Goal: Find specific page/section: Find specific page/section

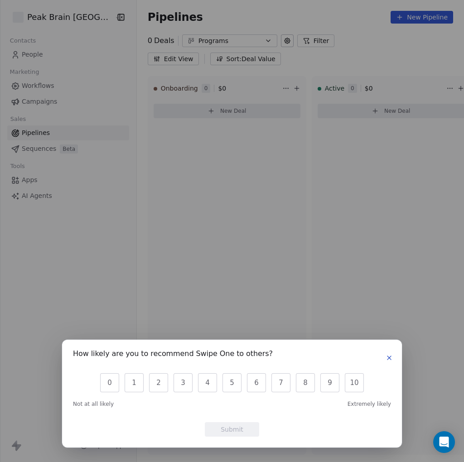
click at [389, 355] on icon "button" at bounding box center [389, 357] width 7 height 7
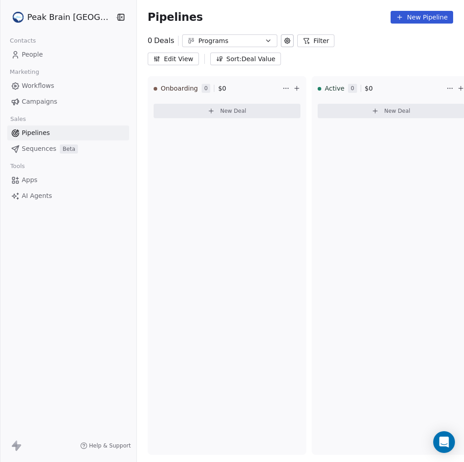
click at [40, 56] on span "People" at bounding box center [32, 55] width 21 height 10
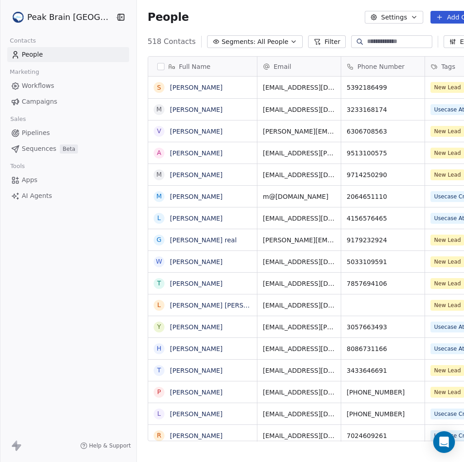
scroll to position [400, 360]
click at [40, 132] on span "Pipelines" at bounding box center [36, 133] width 28 height 10
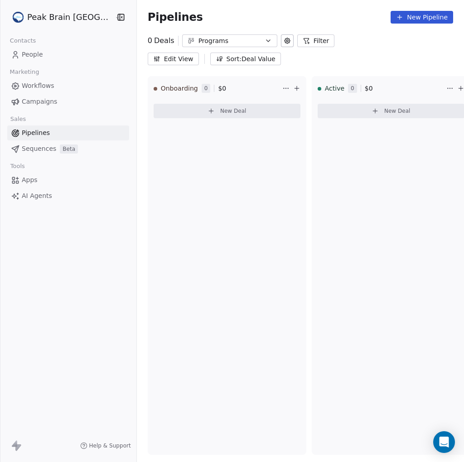
click at [244, 39] on button "Programs" at bounding box center [229, 40] width 95 height 13
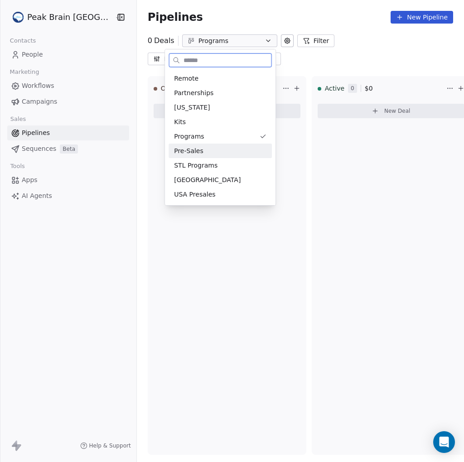
click at [201, 146] on div "Pre-Sales" at bounding box center [220, 151] width 92 height 10
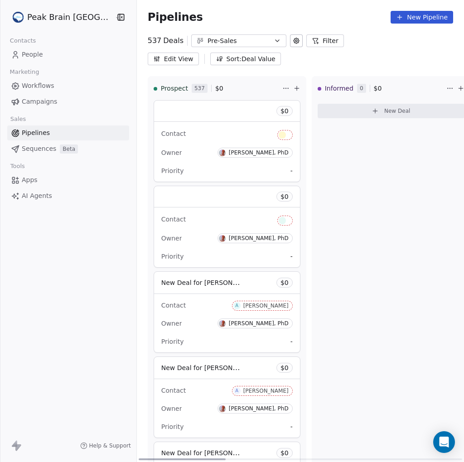
click at [250, 41] on div "Pre-Sales" at bounding box center [238, 41] width 63 height 10
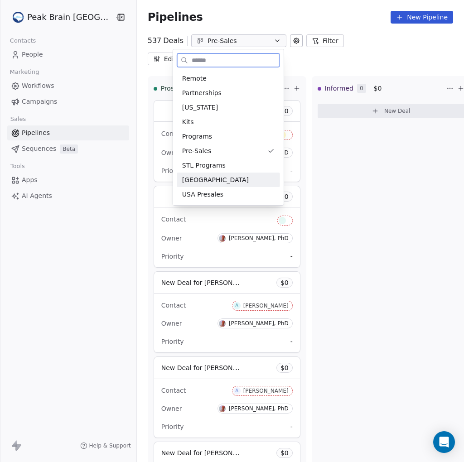
click at [196, 177] on div "[GEOGRAPHIC_DATA]" at bounding box center [228, 180] width 92 height 10
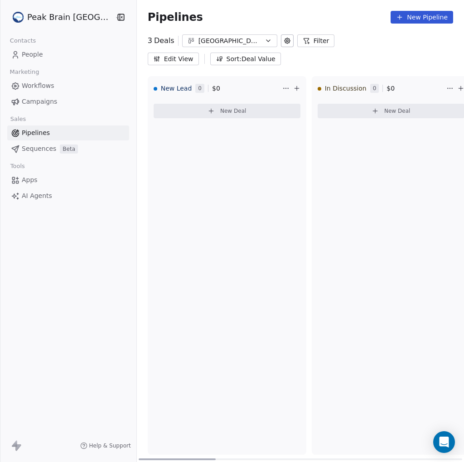
drag, startPoint x: 189, startPoint y: 460, endPoint x: 114, endPoint y: 446, distance: 76.1
click at [139, 458] on div at bounding box center [177, 459] width 77 height 2
click at [266, 40] on icon "button" at bounding box center [268, 41] width 4 height 2
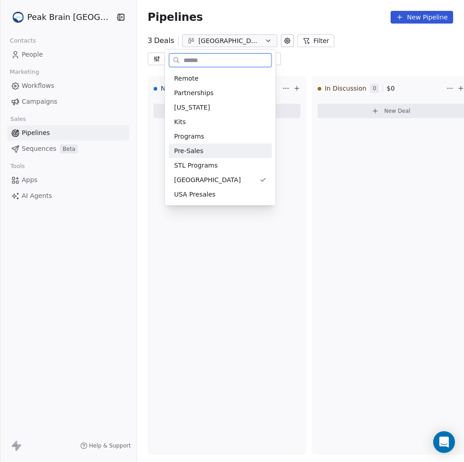
click at [190, 155] on div "Pre-Sales" at bounding box center [220, 151] width 103 height 14
